Goal: Task Accomplishment & Management: Manage account settings

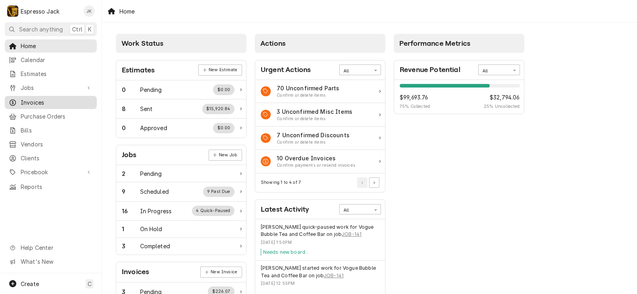
click at [43, 96] on link "Invoices" at bounding box center [51, 102] width 92 height 13
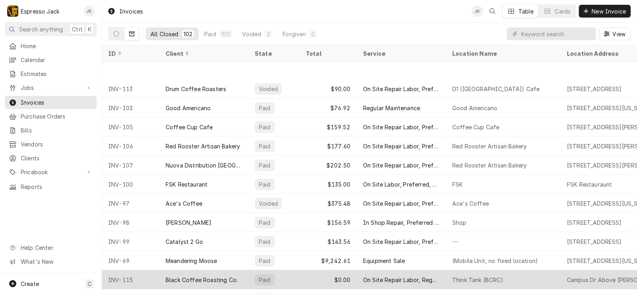
scroll to position [174, 0]
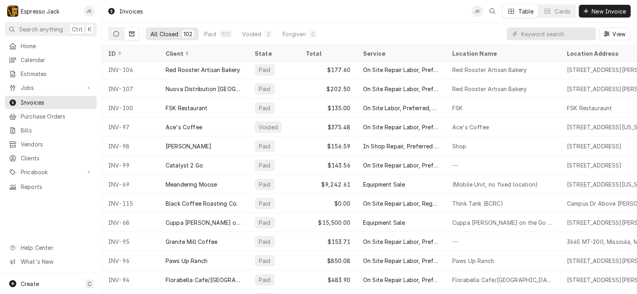
click at [117, 31] on icon "Dynamic Content Wrapper" at bounding box center [116, 34] width 6 height 6
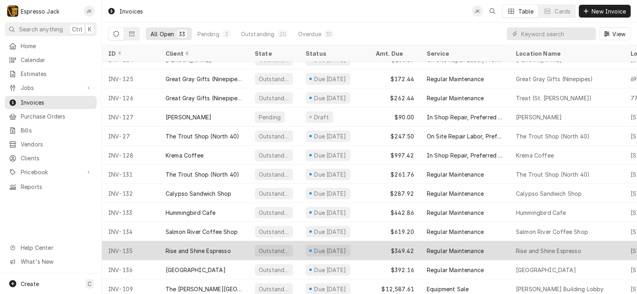
scroll to position [403, 0]
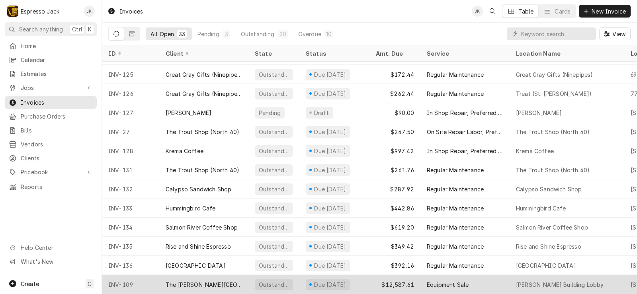
click at [312, 279] on div "Due in 2 months" at bounding box center [328, 285] width 45 height 12
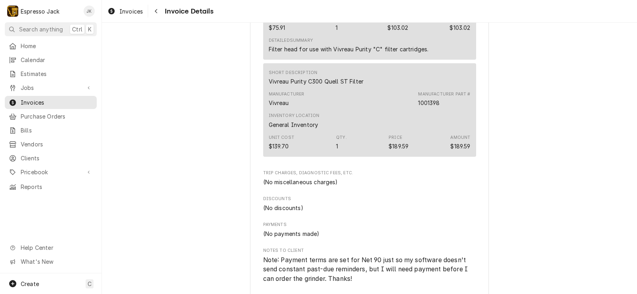
scroll to position [1143, 0]
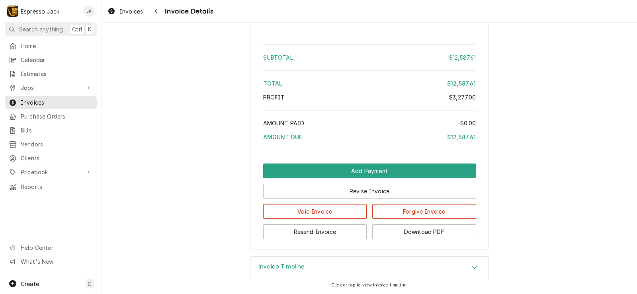
click at [315, 179] on div "Revise Invoice" at bounding box center [369, 188] width 213 height 20
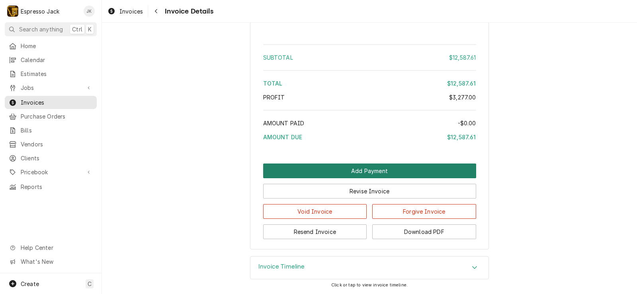
click at [319, 170] on button "Add Payment" at bounding box center [369, 171] width 213 height 15
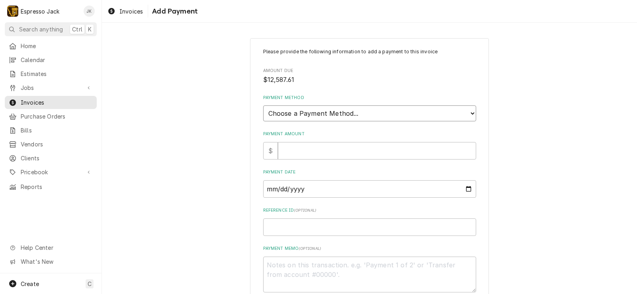
select select "2"
click at [263, 106] on select "Choose a Payment Method... Cash Check Credit/Debit Card ACH/eCheck Other" at bounding box center [369, 114] width 213 height 16
type textarea "x"
click at [313, 155] on input "Payment Amount" at bounding box center [377, 151] width 198 height 18
click at [320, 184] on input "Payment Date" at bounding box center [369, 189] width 213 height 18
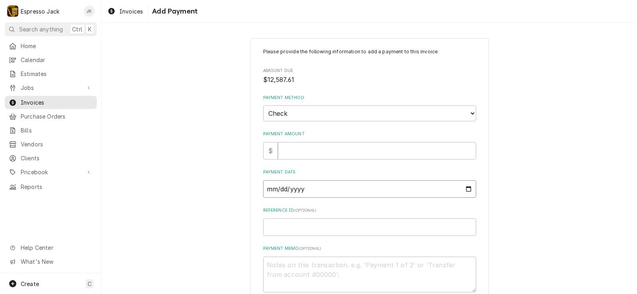
click at [468, 190] on input "Payment Date" at bounding box center [369, 189] width 213 height 18
type input "2025-09-12"
click at [311, 150] on input "Payment Amount" at bounding box center [377, 151] width 198 height 18
type textarea "x"
type input "1"
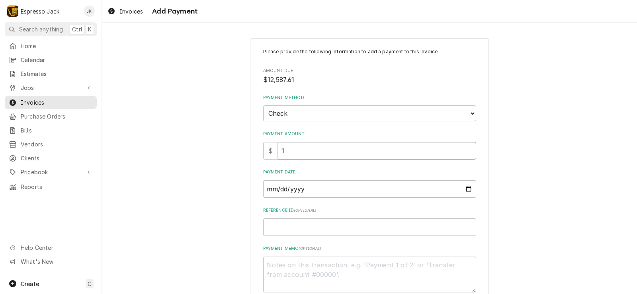
type textarea "x"
type input "12"
type textarea "x"
type input "125"
type textarea "x"
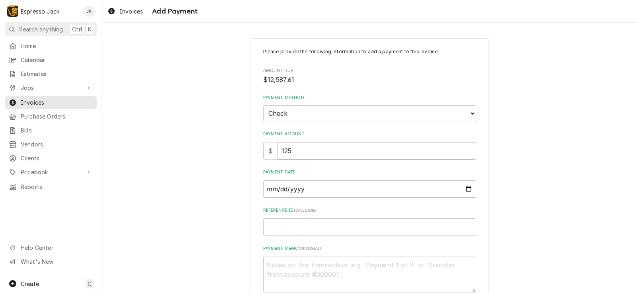
type input "1258"
type textarea "x"
type input "12587"
type textarea "x"
type input "12587.6"
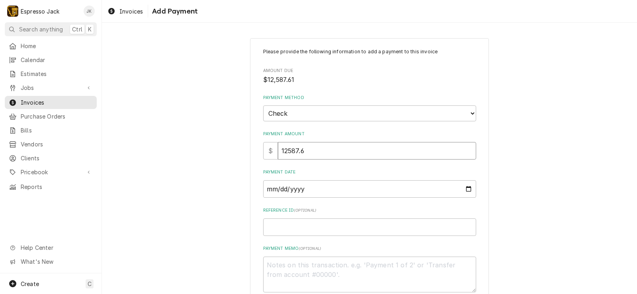
type textarea "x"
type input "12587.61"
click at [161, 144] on div "Please provide the following information to add a payment to this invoice Amoun…" at bounding box center [369, 186] width 535 height 310
click at [338, 223] on input "Reference ID ( optional )" at bounding box center [369, 228] width 213 height 18
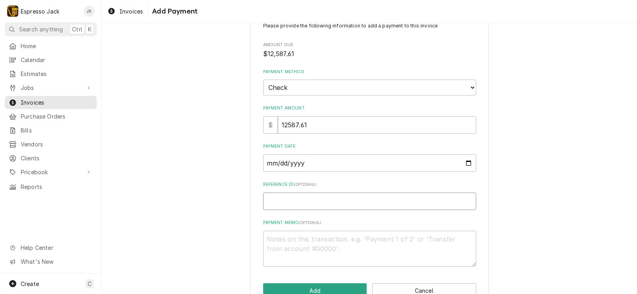
scroll to position [47, 0]
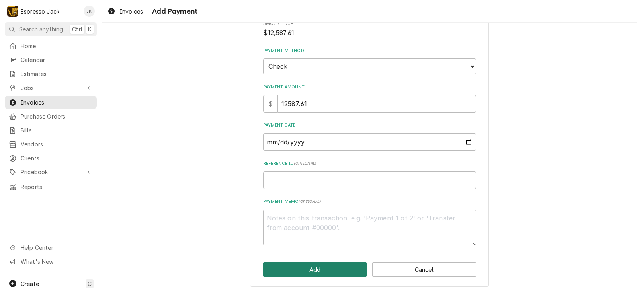
click at [311, 271] on button "Add" at bounding box center [315, 269] width 104 height 15
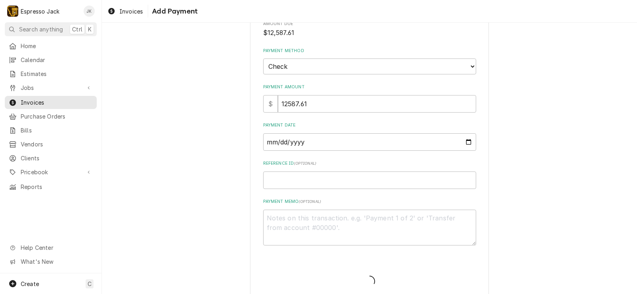
type textarea "x"
